Goal: Task Accomplishment & Management: Manage account settings

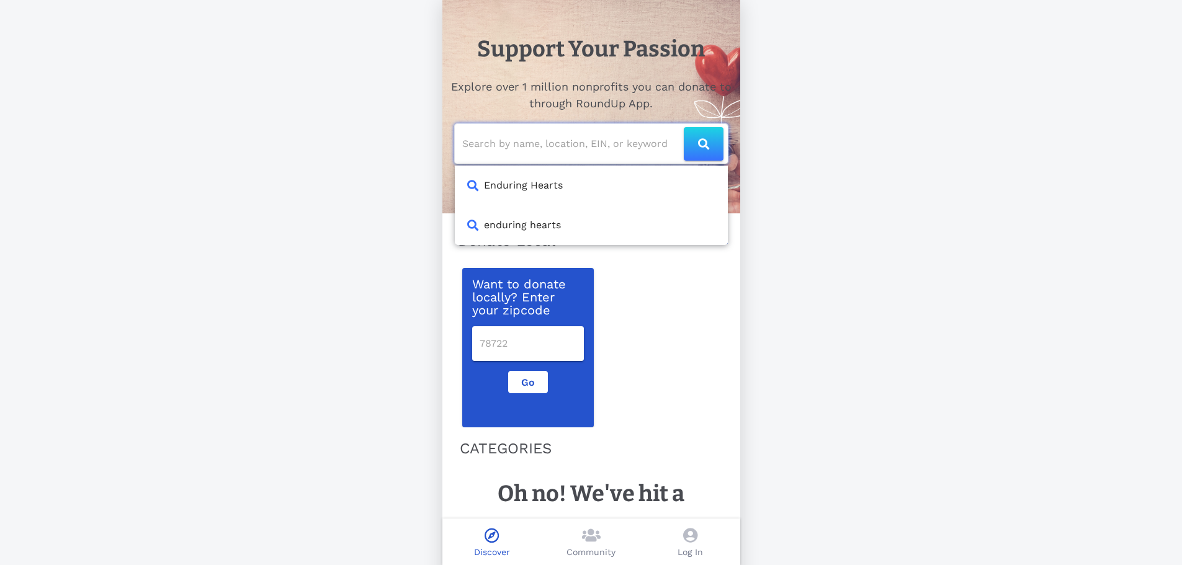
click at [583, 142] on input "text" at bounding box center [572, 144] width 221 height 20
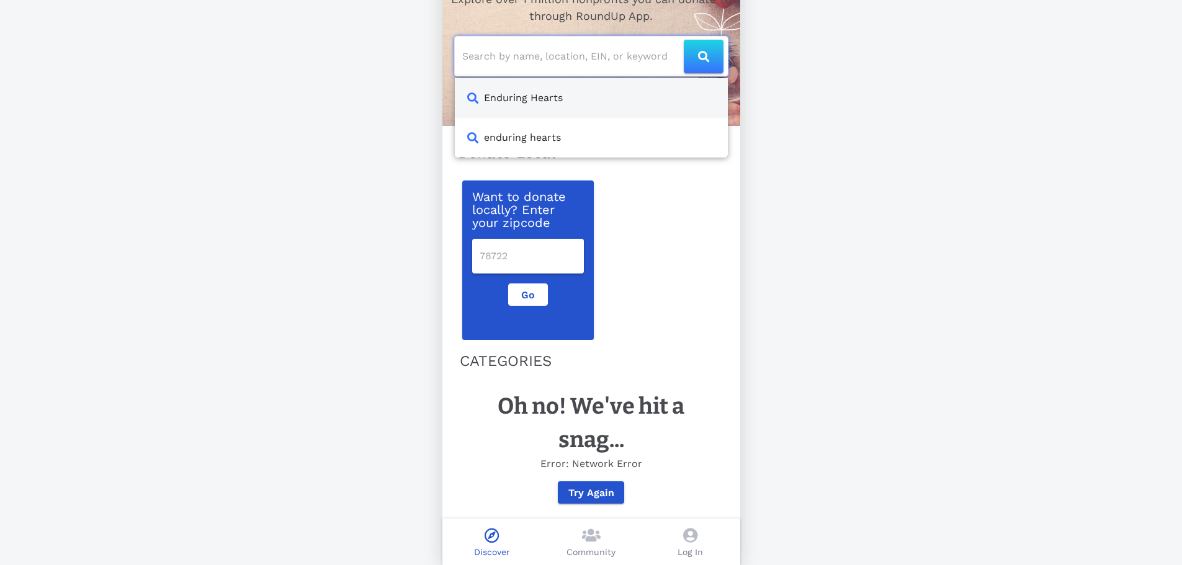
click at [530, 91] on div "Enduring Hearts" at bounding box center [523, 98] width 79 height 15
type input "Enduring Hearts"
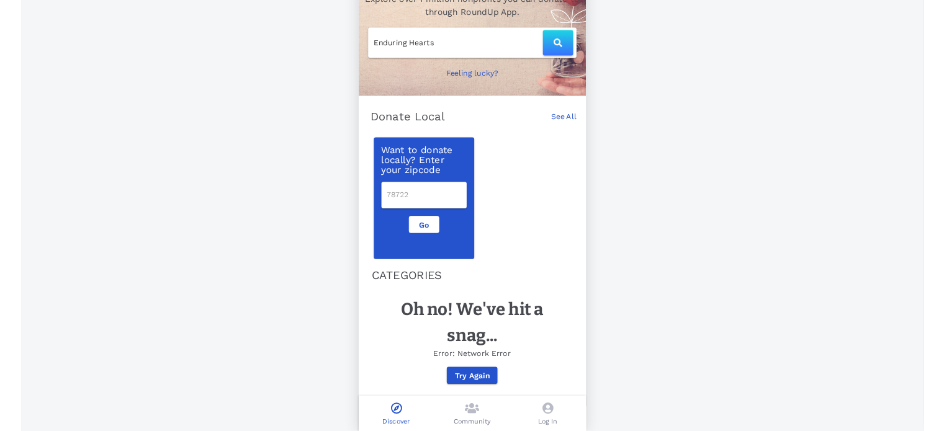
scroll to position [0, 0]
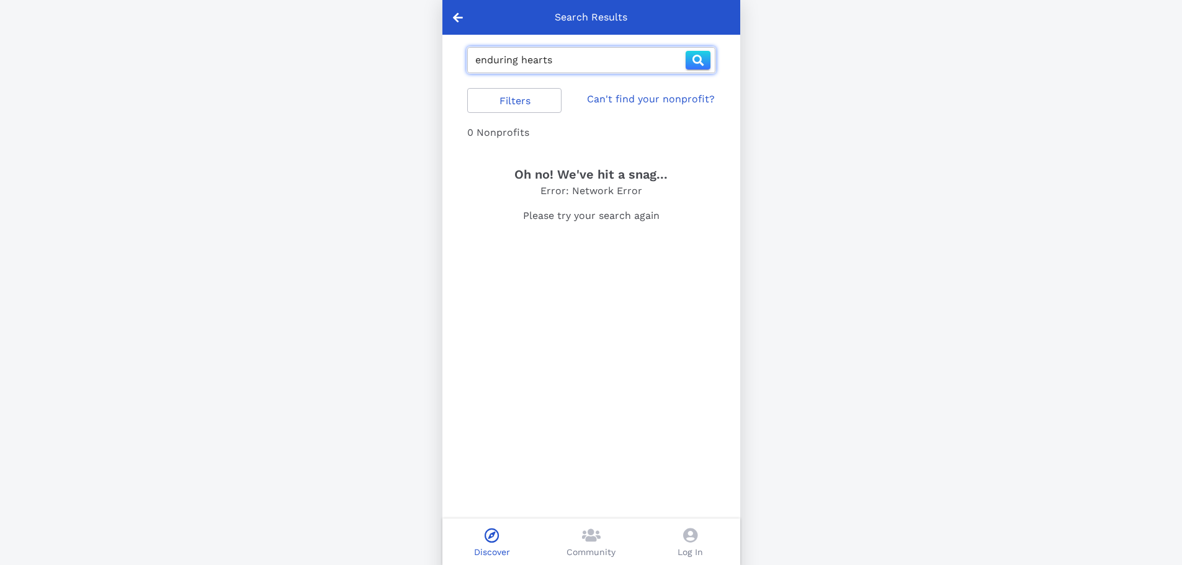
click at [541, 63] on input "enduring hearts" at bounding box center [580, 60] width 210 height 20
click at [573, 54] on input "enduring hearts" at bounding box center [580, 60] width 210 height 20
click at [587, 529] on icon at bounding box center [591, 535] width 19 height 15
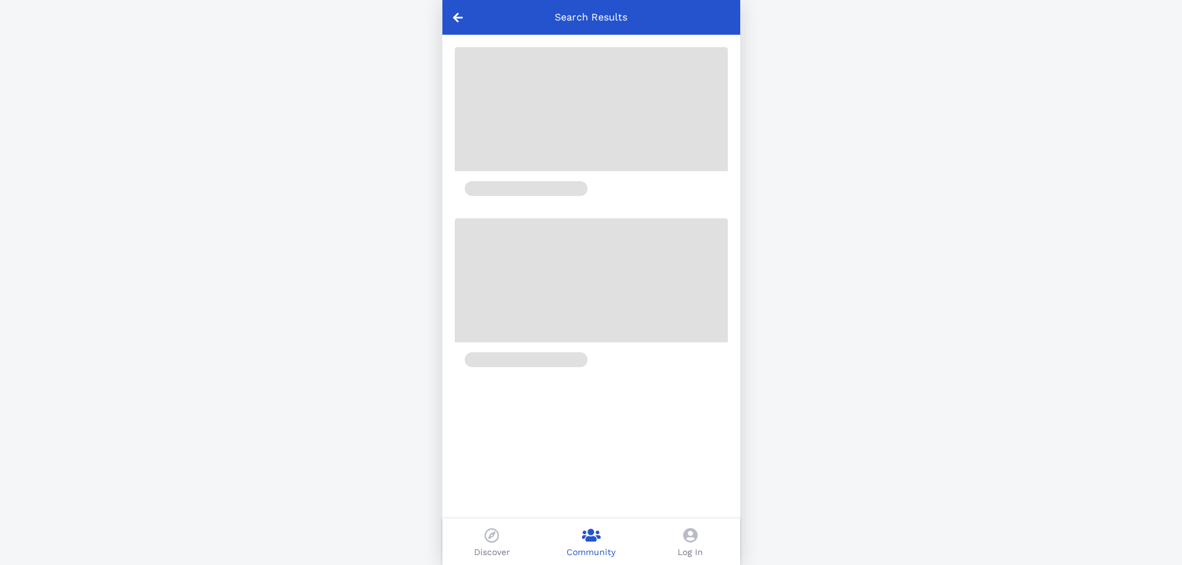
click at [687, 539] on icon at bounding box center [690, 535] width 14 height 15
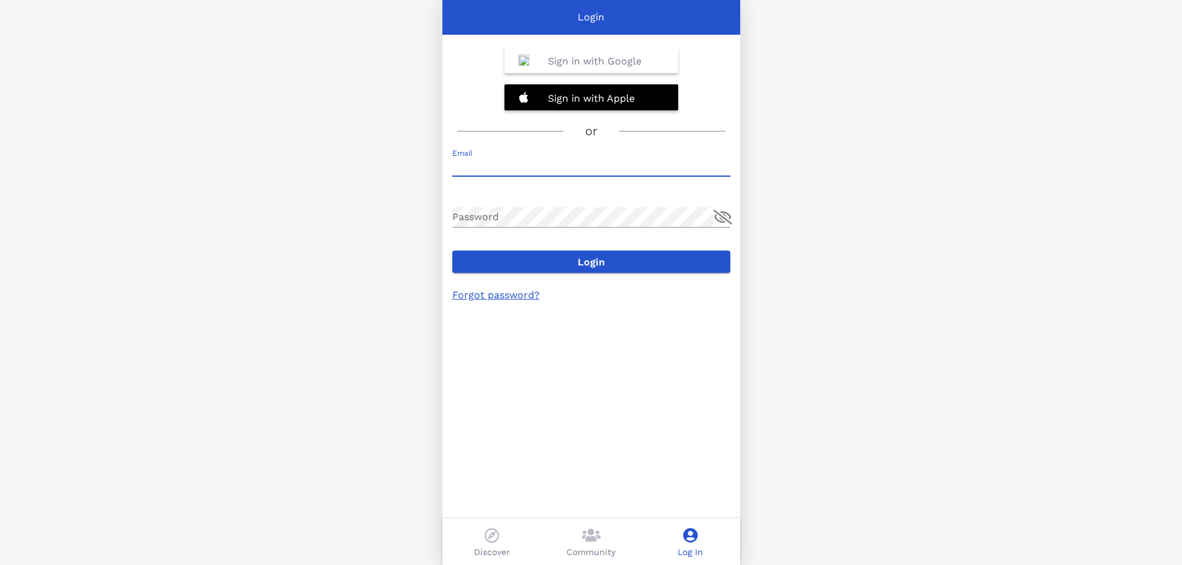
click at [598, 167] on input "Email" at bounding box center [591, 166] width 278 height 20
type input "[PERSON_NAME][EMAIL_ADDRESS][DOMAIN_NAME]"
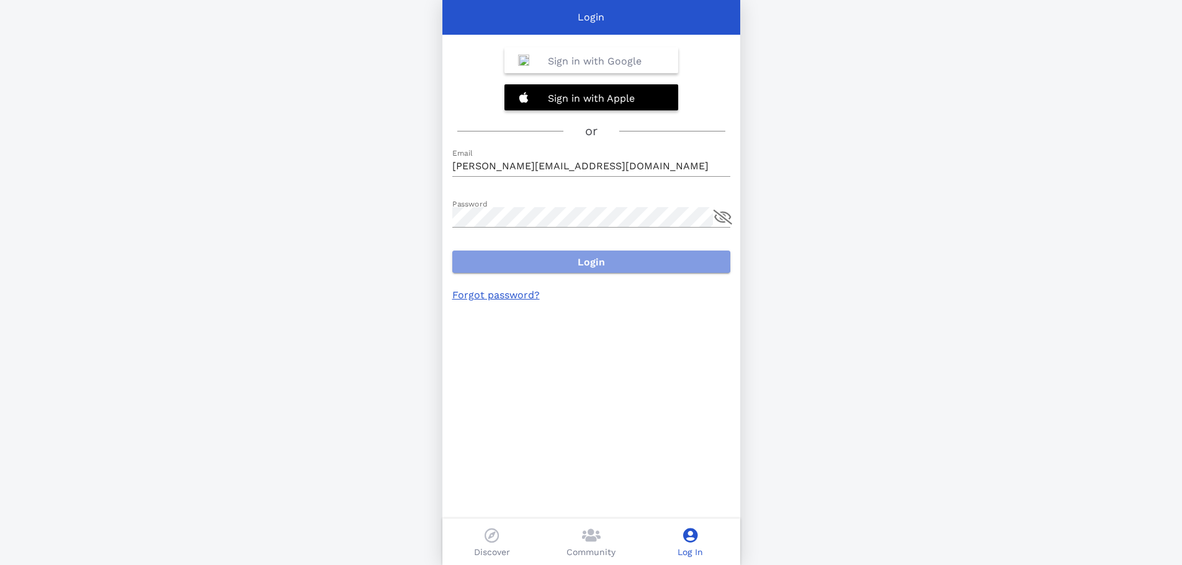
click at [519, 264] on span "Login" at bounding box center [591, 262] width 258 height 12
